Goal: Communication & Community: Participate in discussion

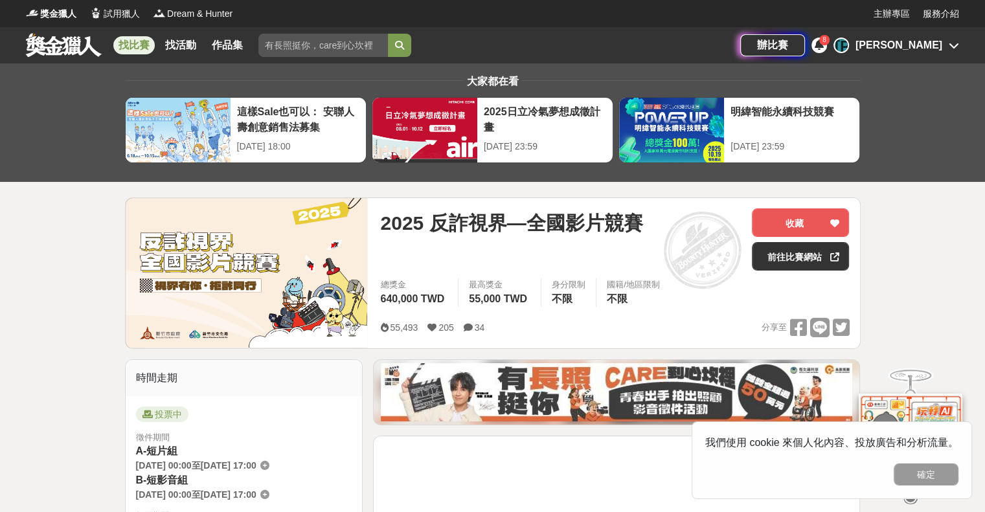
click at [777, 271] on div "2025 反詐視界—全國影片競賽 收藏 前往比賽網站" at bounding box center [614, 244] width 469 height 70
click at [805, 257] on link "前往比賽網站" at bounding box center [800, 256] width 97 height 29
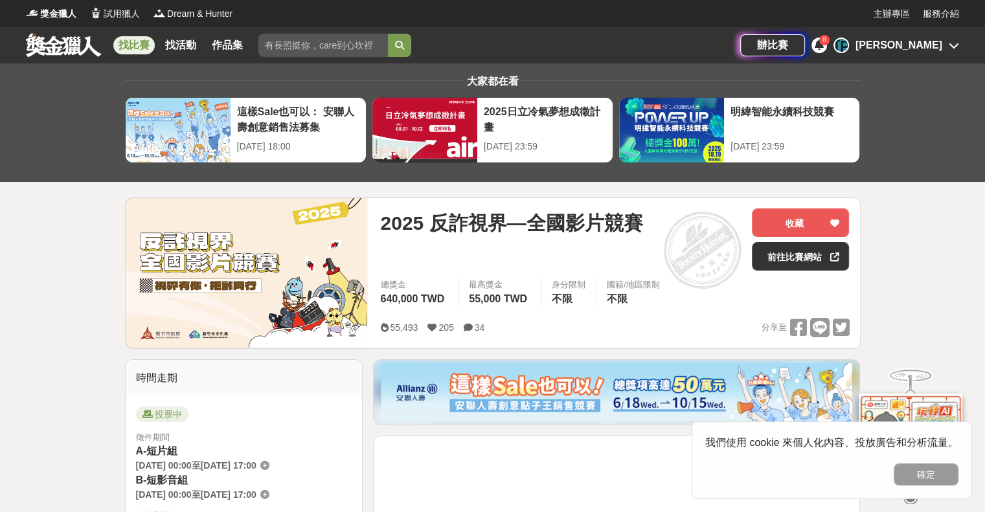
click at [830, 44] on div "8" at bounding box center [825, 40] width 10 height 10
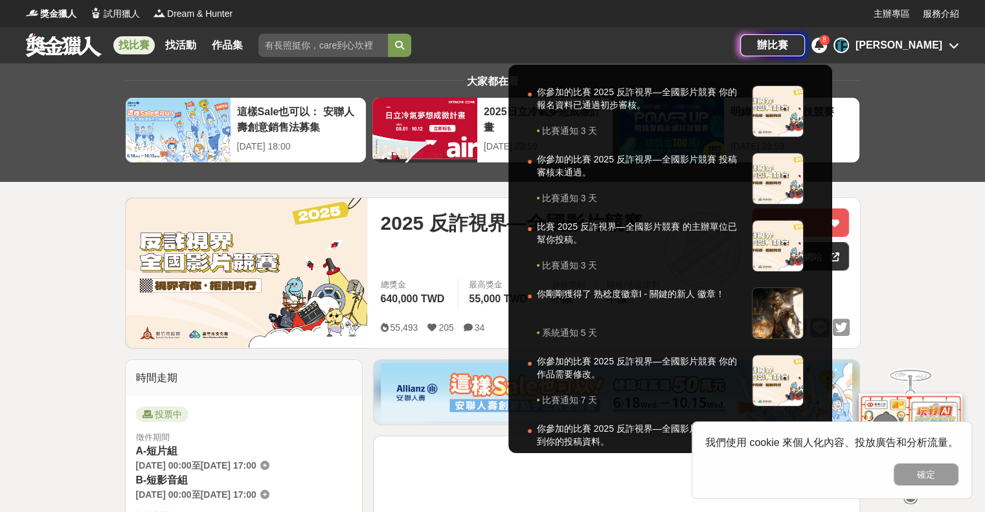
click at [529, 251] on div at bounding box center [492, 256] width 985 height 512
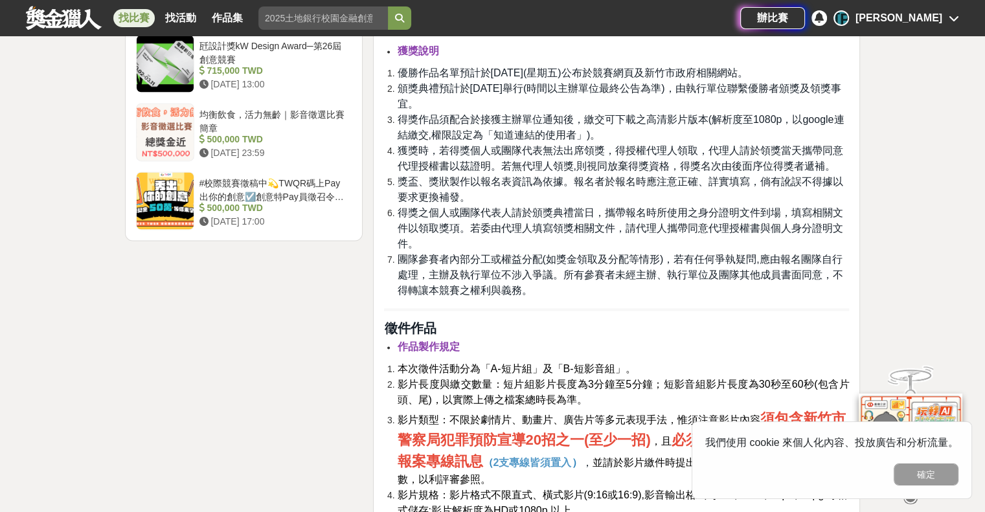
scroll to position [1836, 0]
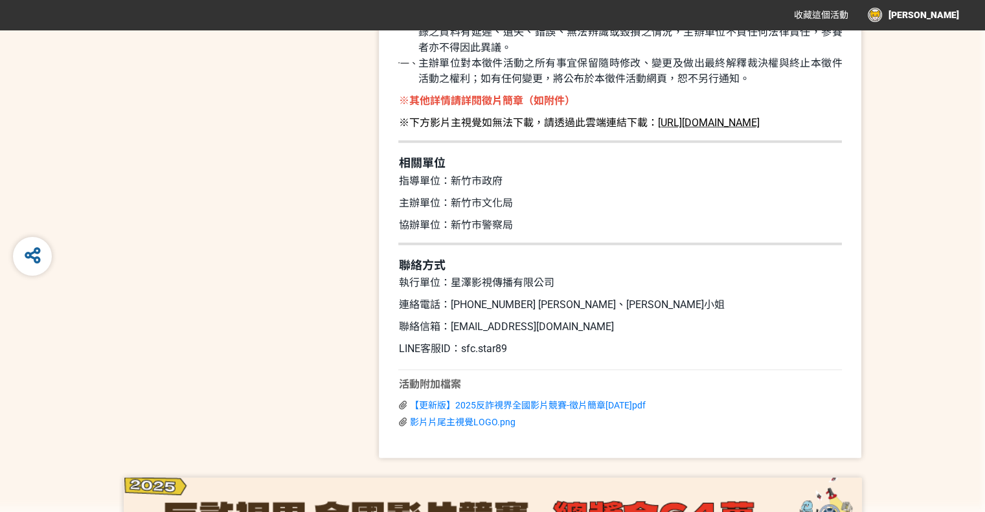
scroll to position [3753, 0]
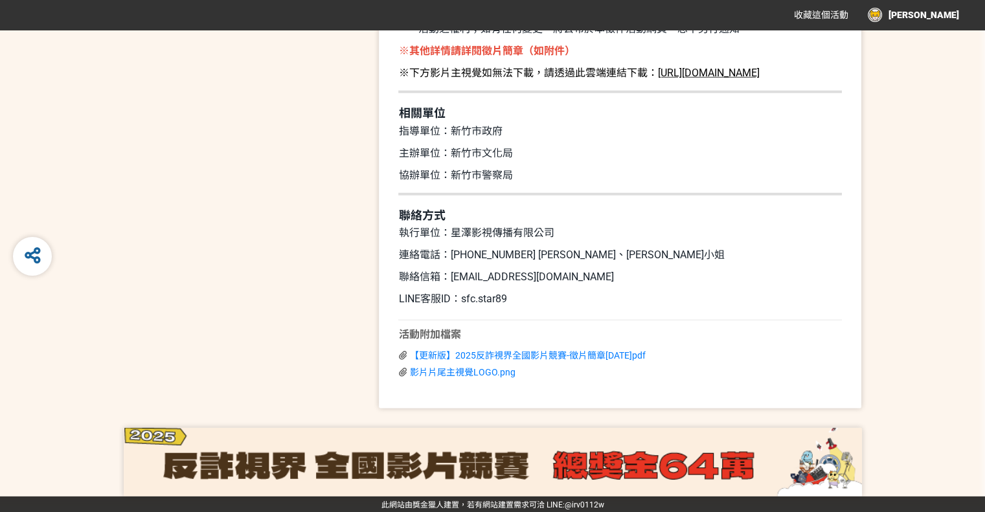
click at [951, 16] on div "[PERSON_NAME]" at bounding box center [913, 15] width 91 height 14
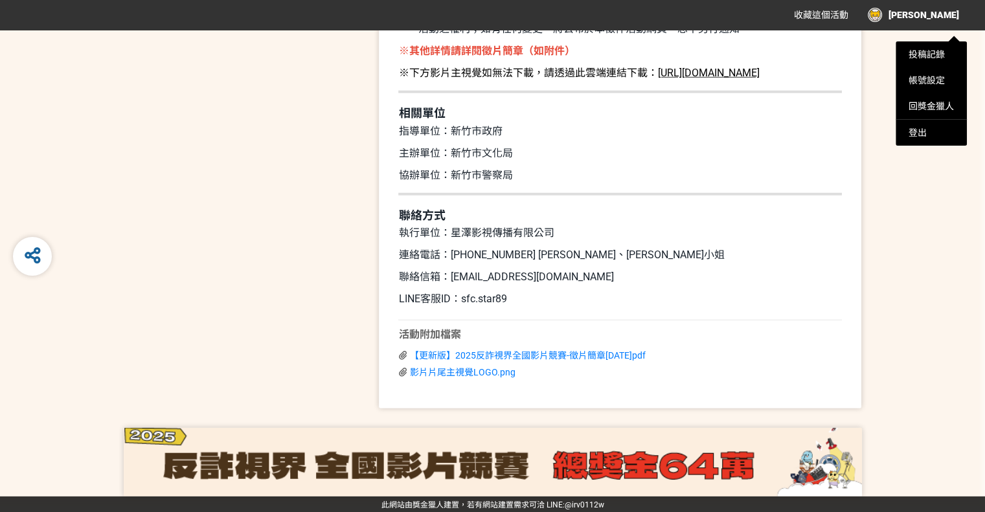
click at [926, 16] on div at bounding box center [492, 256] width 985 height 512
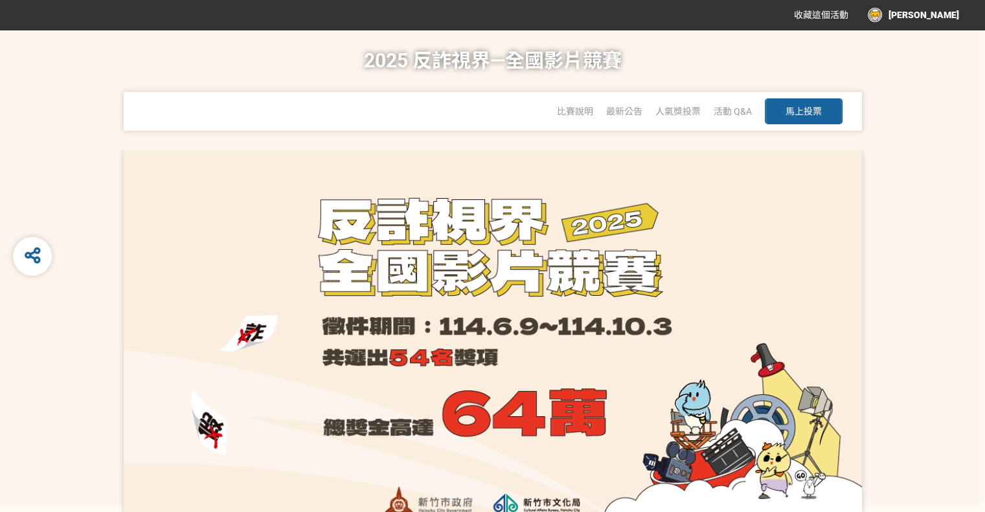
scroll to position [0, 0]
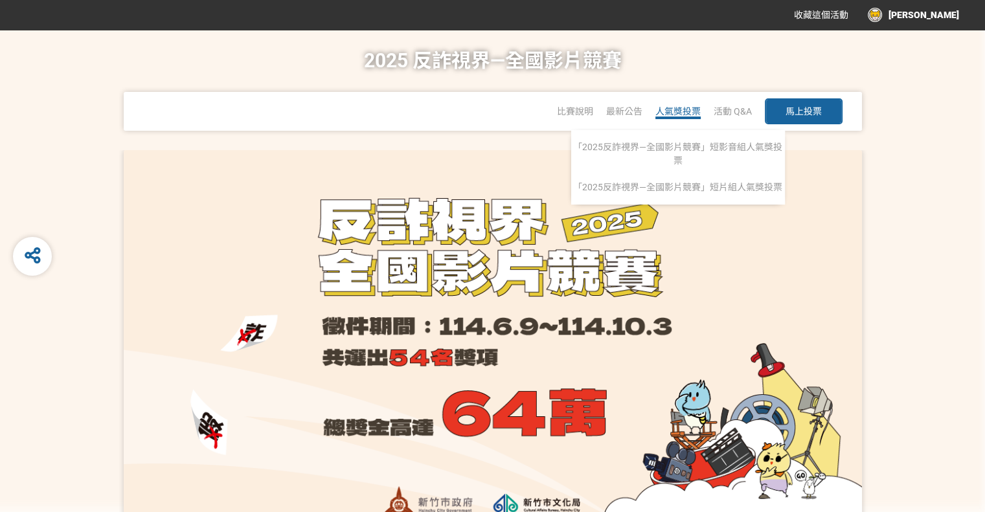
click at [689, 106] on span "人氣獎投票" at bounding box center [678, 111] width 45 height 10
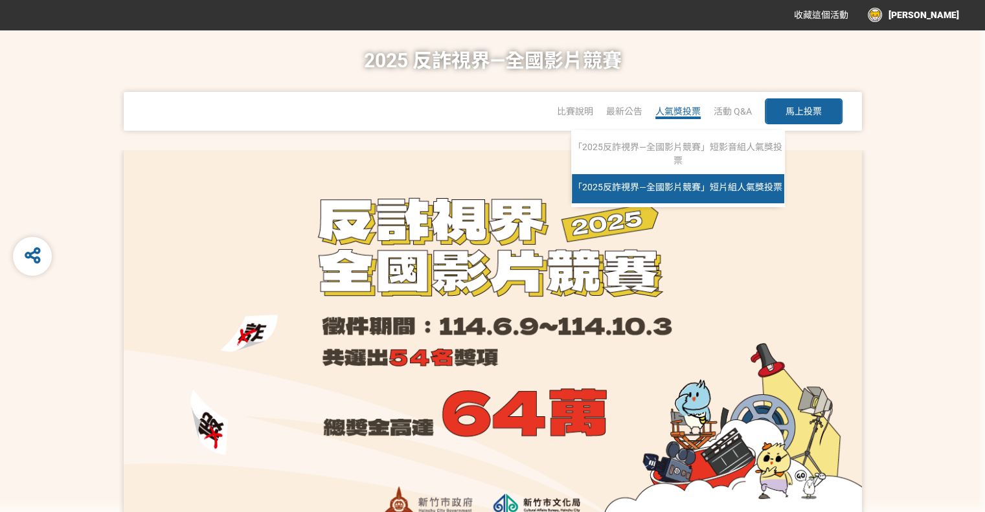
click at [690, 195] on link "「2025反詐視界—全國影片競賽」短片組人氣獎投票" at bounding box center [678, 188] width 212 height 29
select select "13146"
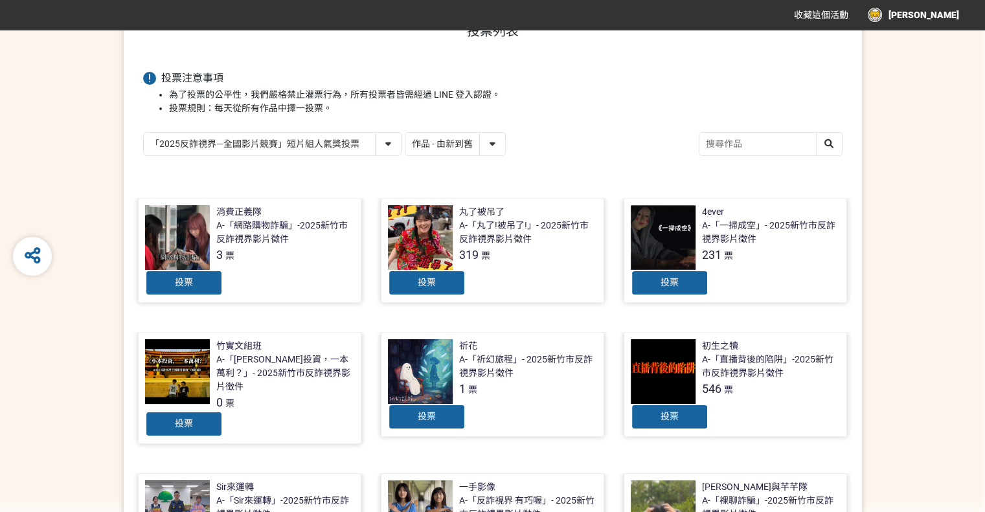
scroll to position [155, 0]
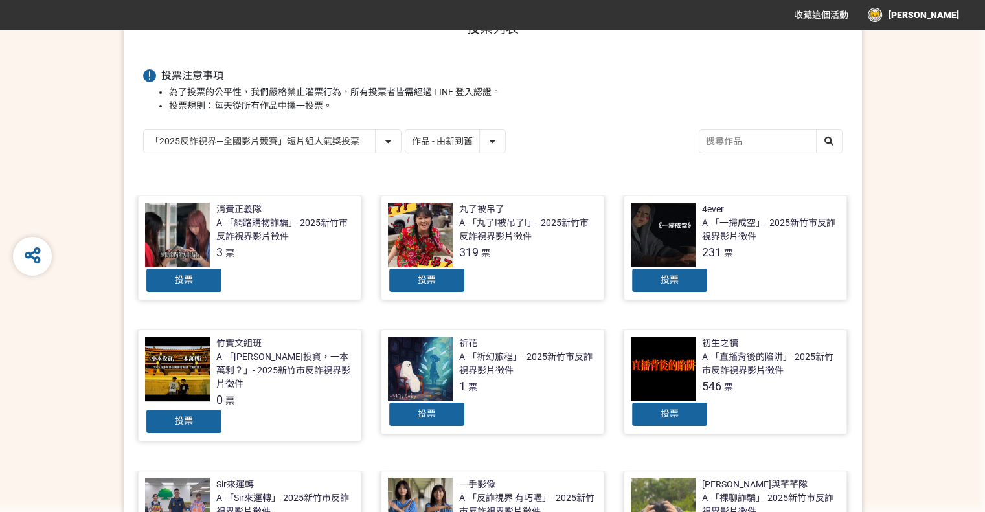
click at [433, 136] on select "作品 - 由新到舊 作品 - 由舊到新 票數 - 由多到少 票數 - 由少到多" at bounding box center [456, 141] width 100 height 23
select select "vote"
click at [406, 130] on select "作品 - 由新到舊 作品 - 由舊到新 票數 - 由多到少 票數 - 由少到多" at bounding box center [456, 141] width 100 height 23
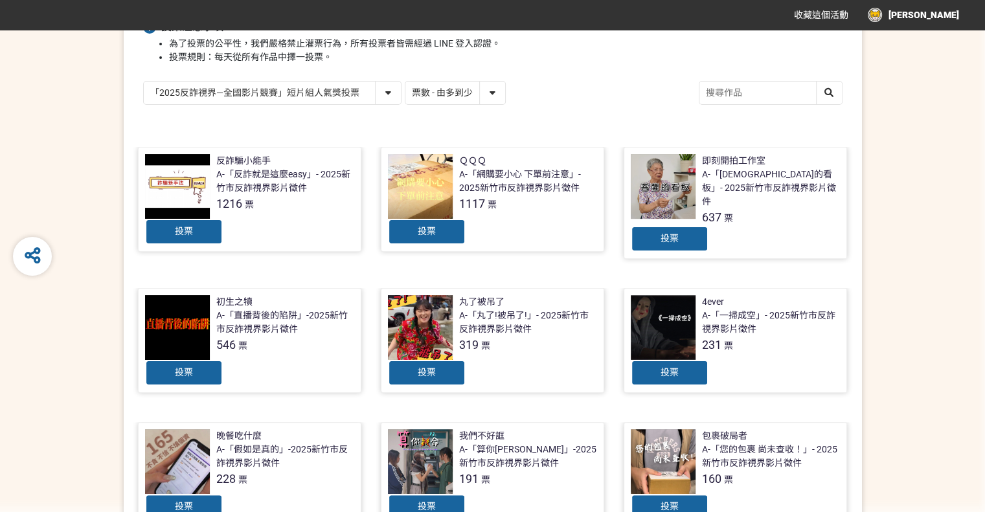
scroll to position [203, 0]
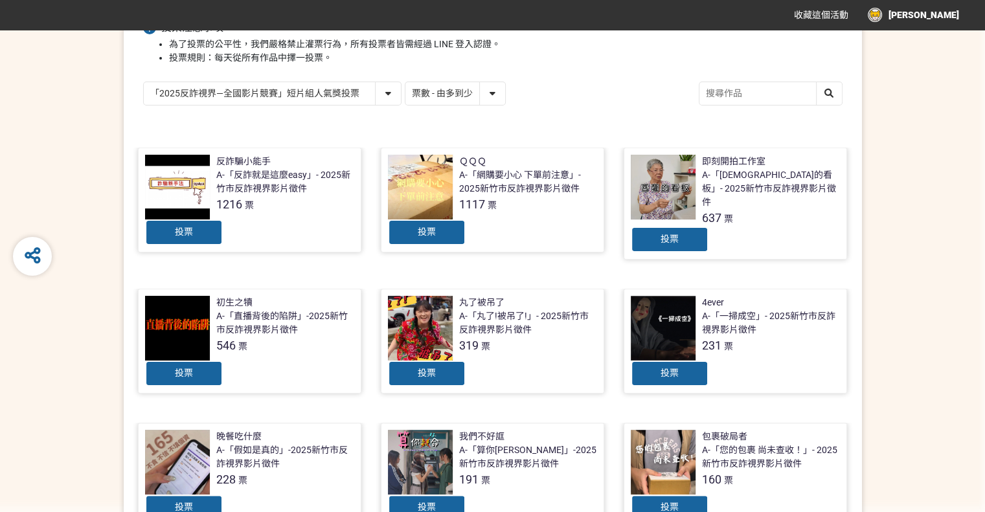
click at [448, 370] on div "投票" at bounding box center [427, 374] width 78 height 26
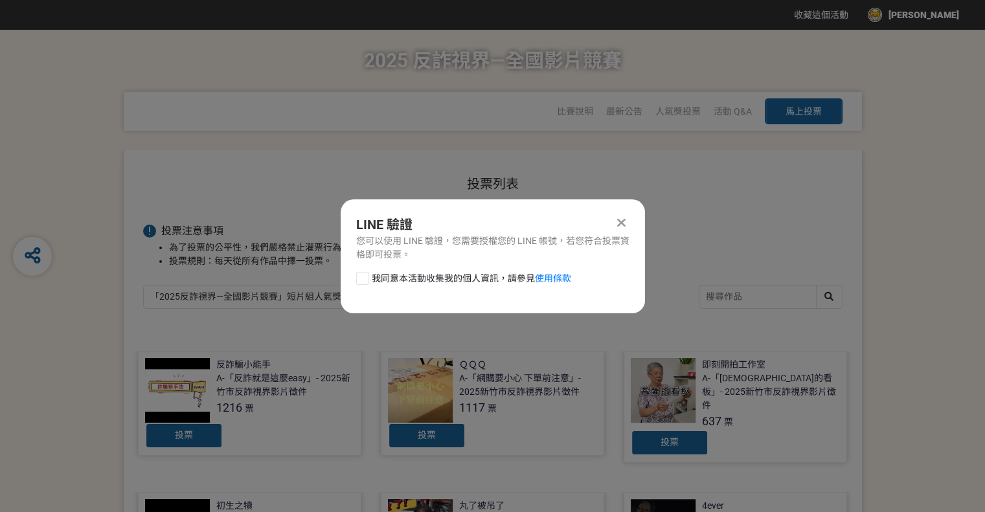
scroll to position [0, 0]
click at [357, 273] on div at bounding box center [362, 278] width 13 height 13
checkbox input "true"
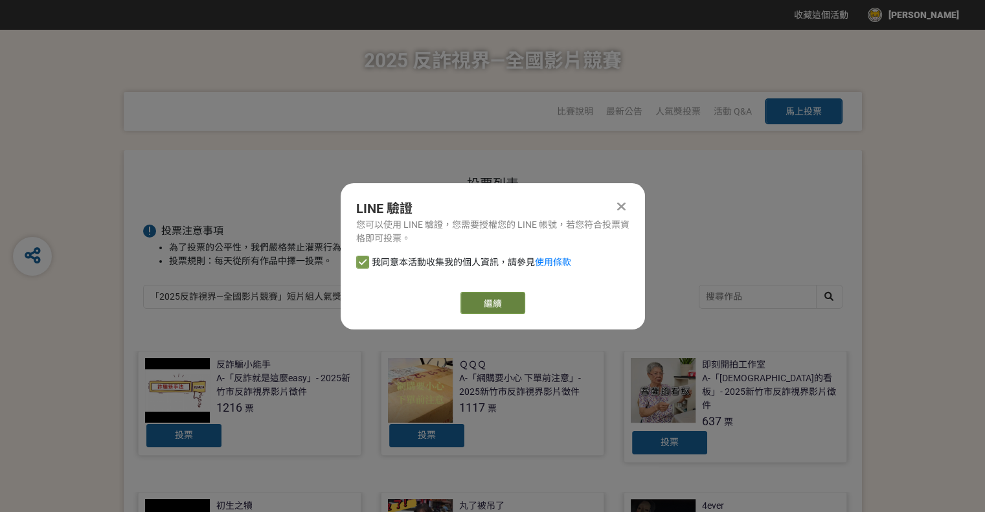
click at [512, 297] on link "繼續" at bounding box center [493, 303] width 65 height 22
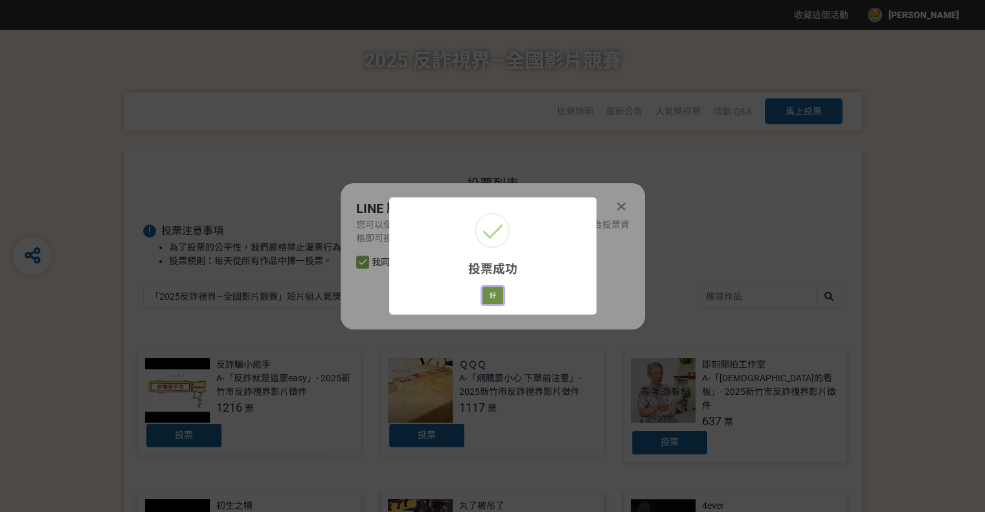
click at [498, 290] on button "好" at bounding box center [493, 296] width 21 height 18
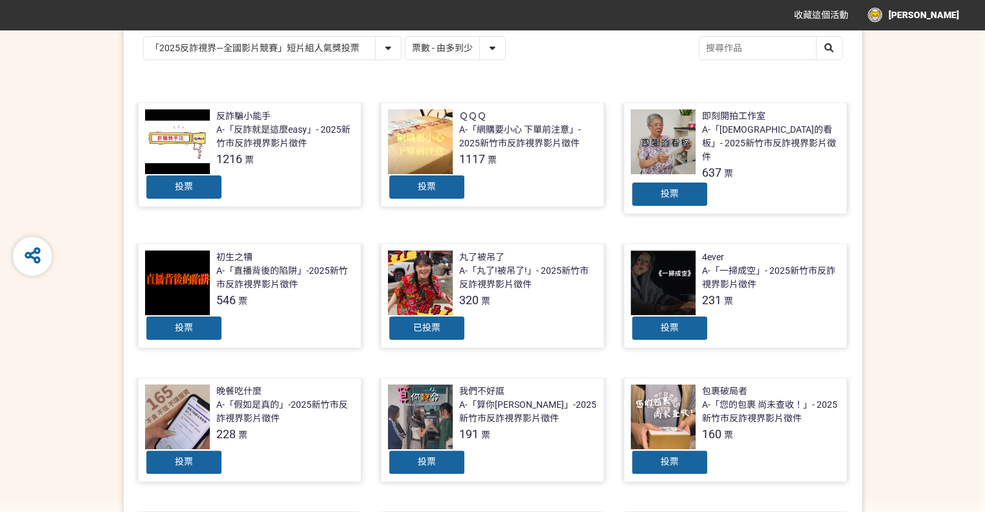
scroll to position [249, 0]
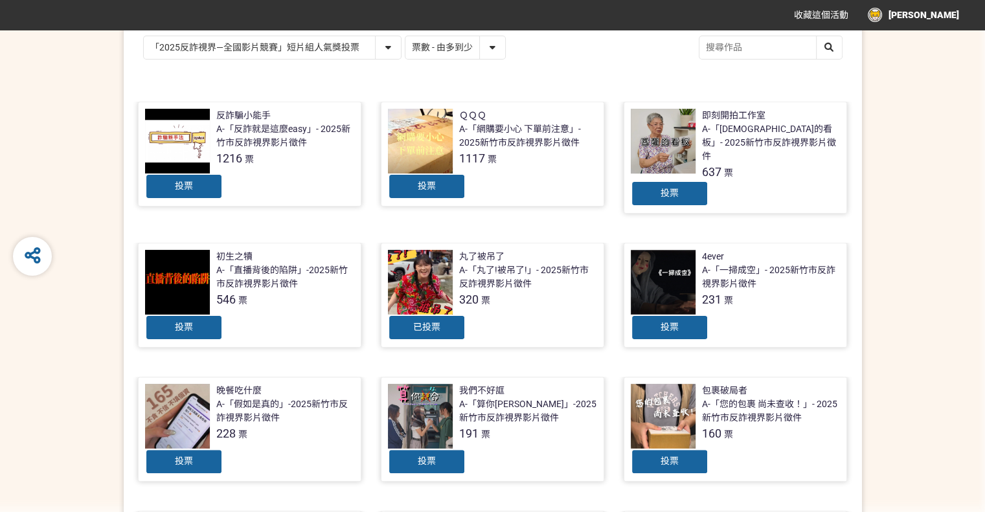
click at [523, 203] on div "ＱＱＱ A-「網購要小心 下單前注意」- 2025新竹市反詐視界影片徵件 1117 票 投票" at bounding box center [492, 159] width 243 height 115
click at [418, 270] on div at bounding box center [420, 282] width 65 height 65
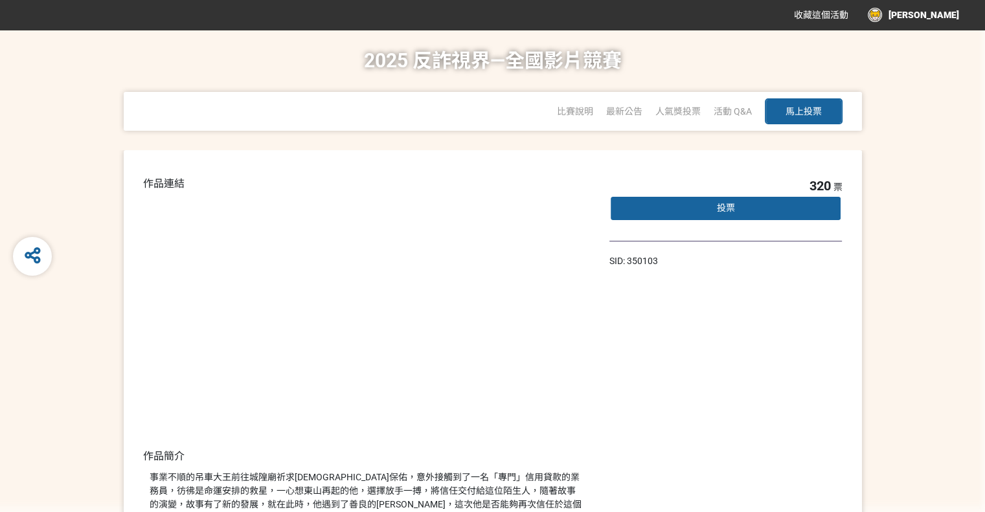
scroll to position [29, 0]
